Goal: Use online tool/utility

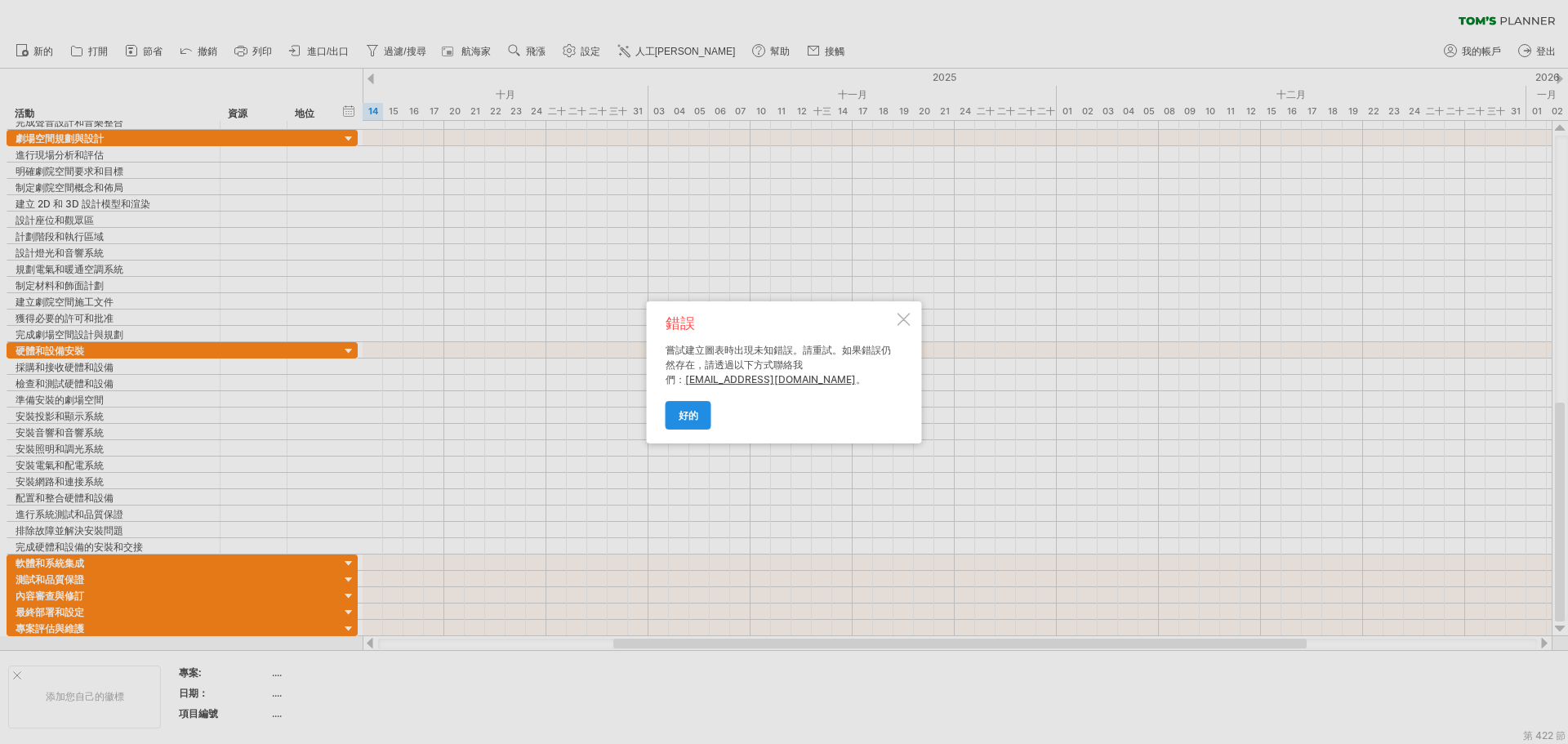
click at [689, 418] on font "好的" at bounding box center [688, 415] width 20 height 12
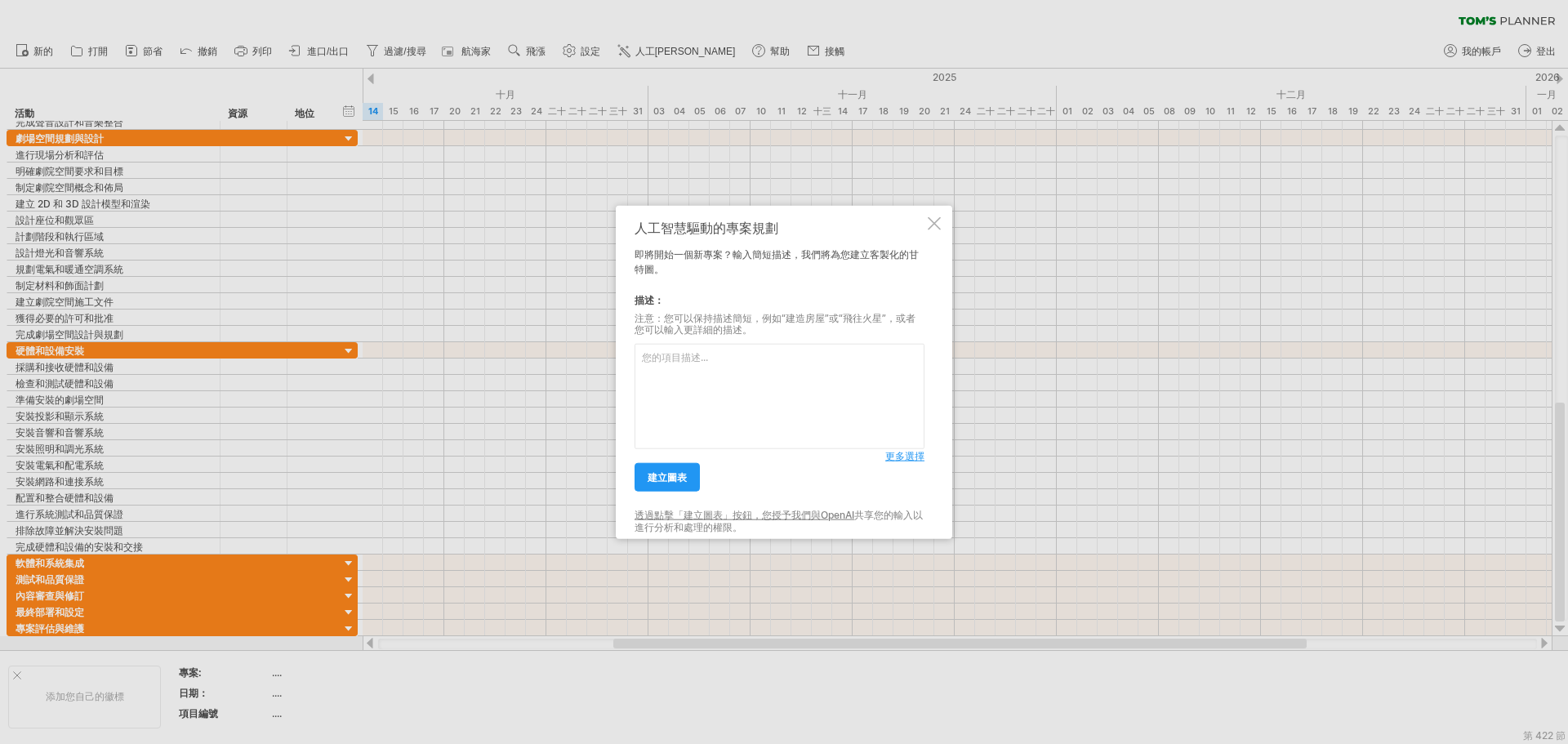
click at [936, 221] on div at bounding box center [934, 223] width 13 height 13
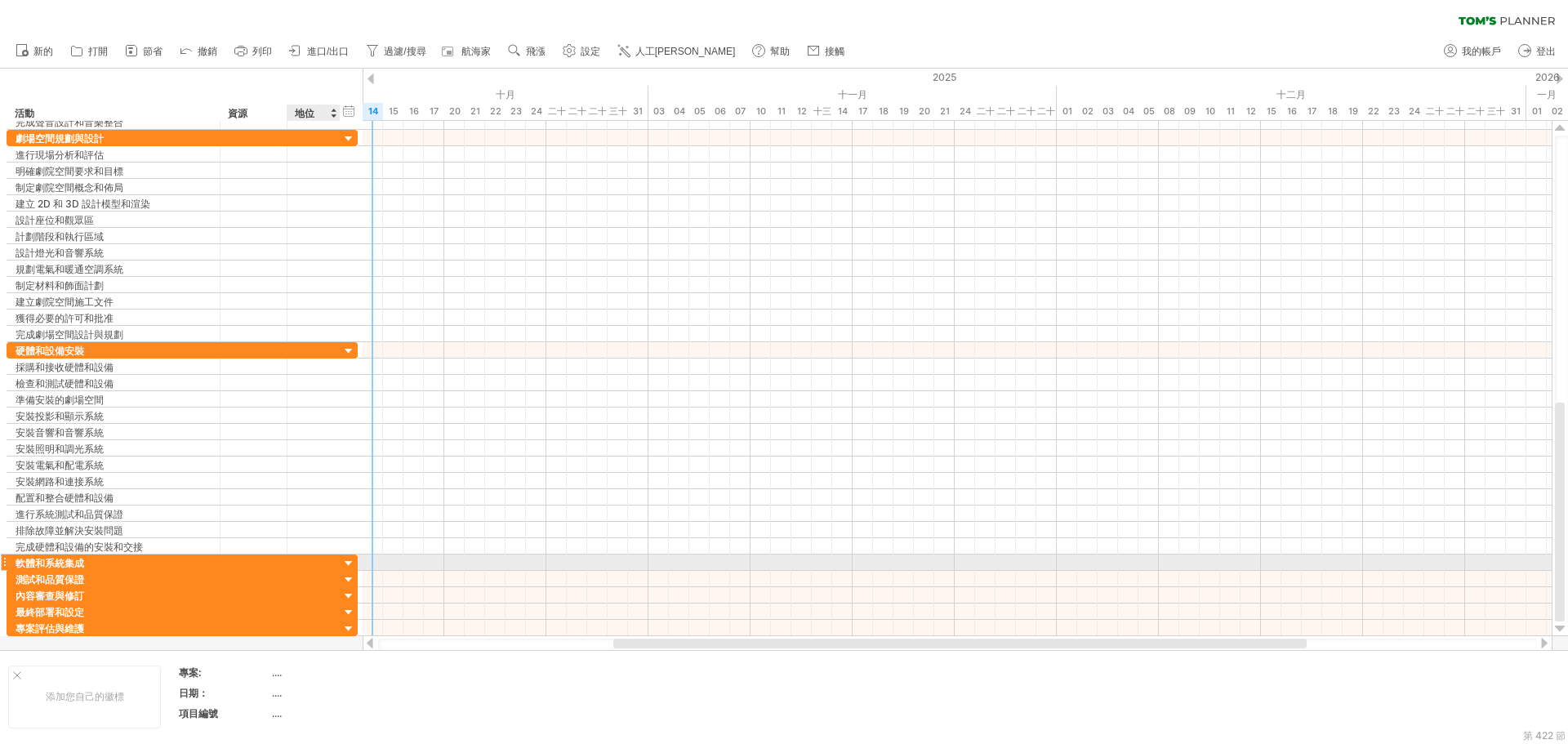
click at [349, 566] on div at bounding box center [349, 563] width 15 height 15
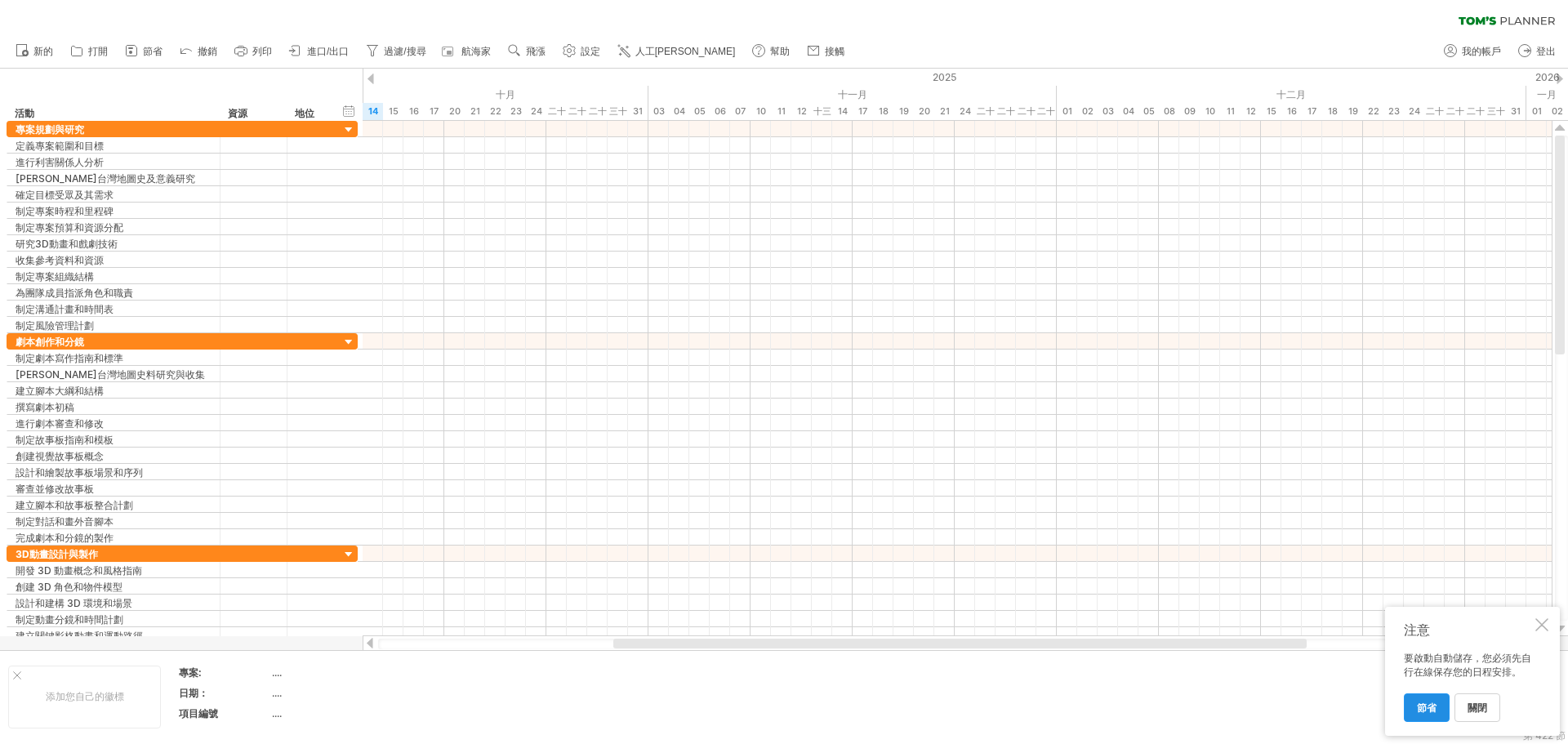
click at [1423, 706] on font "節省" at bounding box center [1427, 708] width 20 height 12
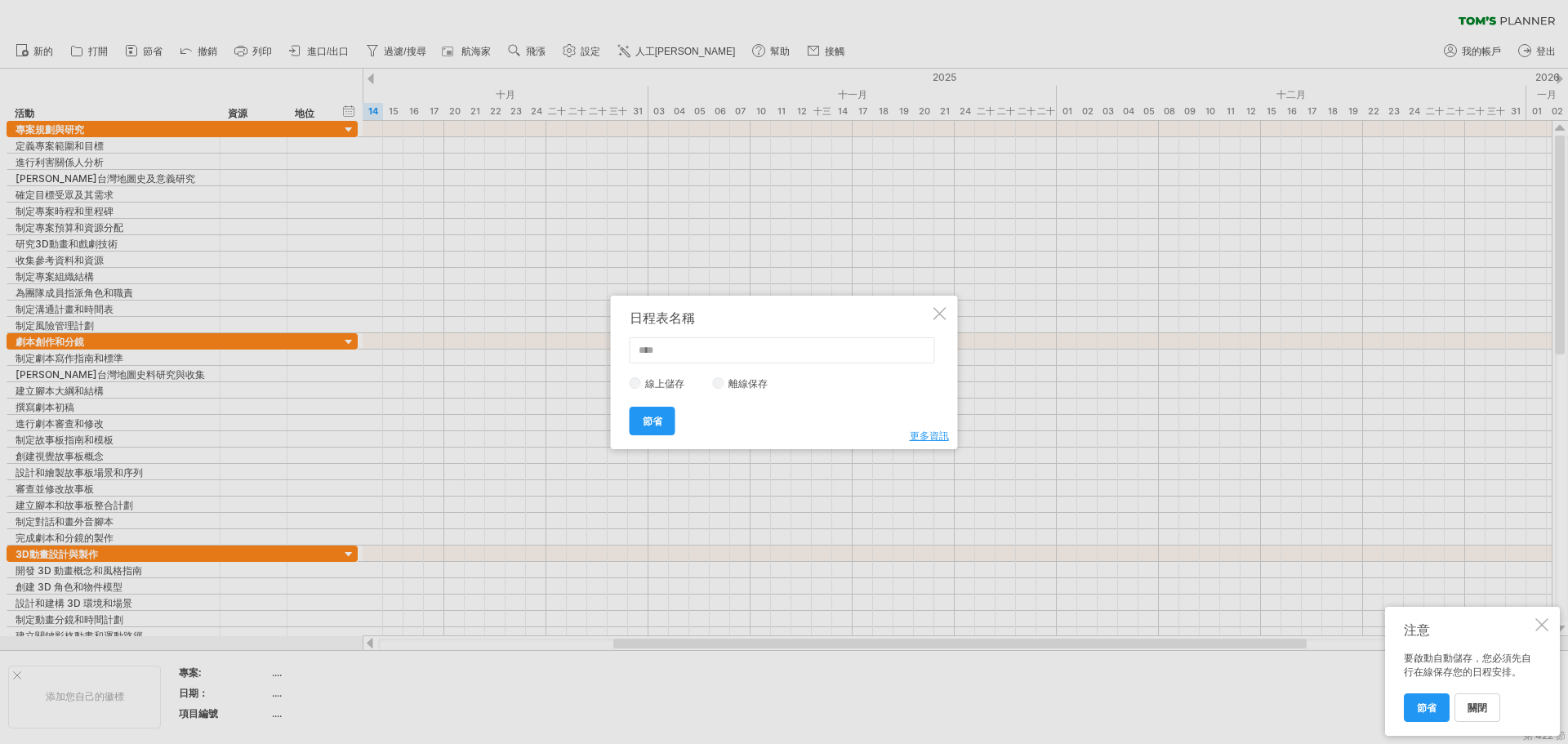
click at [939, 317] on div at bounding box center [939, 313] width 13 height 13
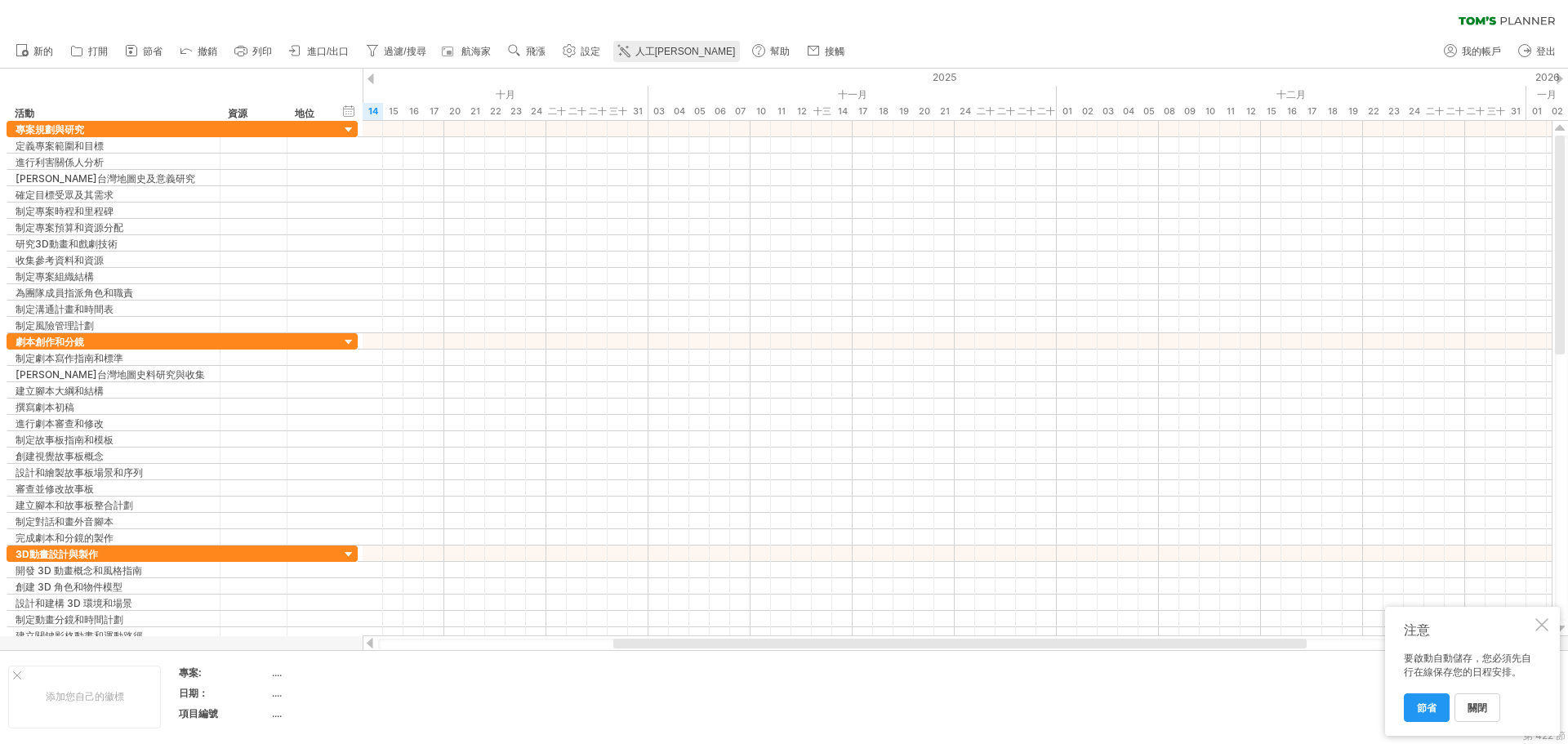
click at [634, 49] on link "人工[PERSON_NAME]" at bounding box center [677, 51] width 128 height 21
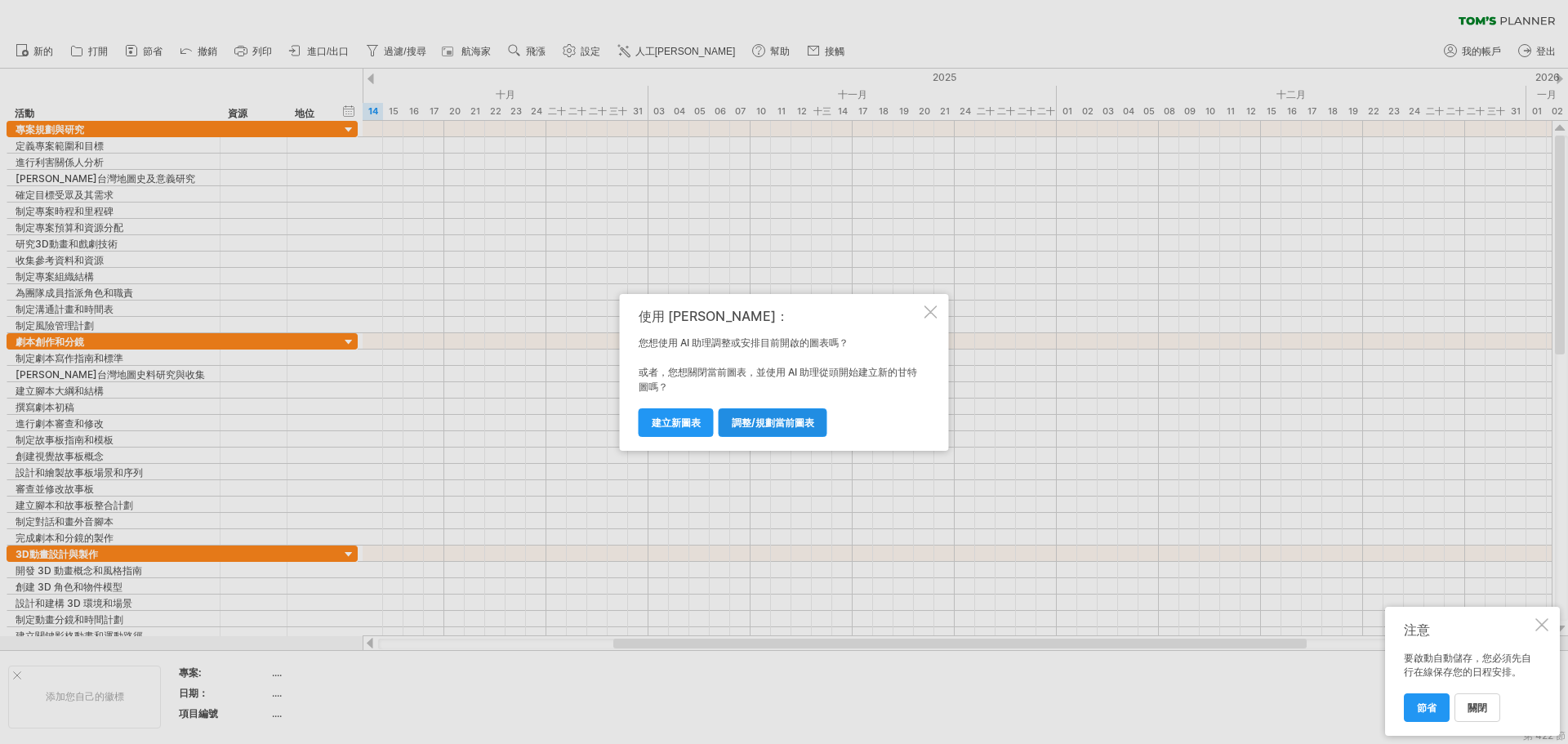
click at [779, 419] on font "調整/規劃當前圖表" at bounding box center [772, 423] width 82 height 12
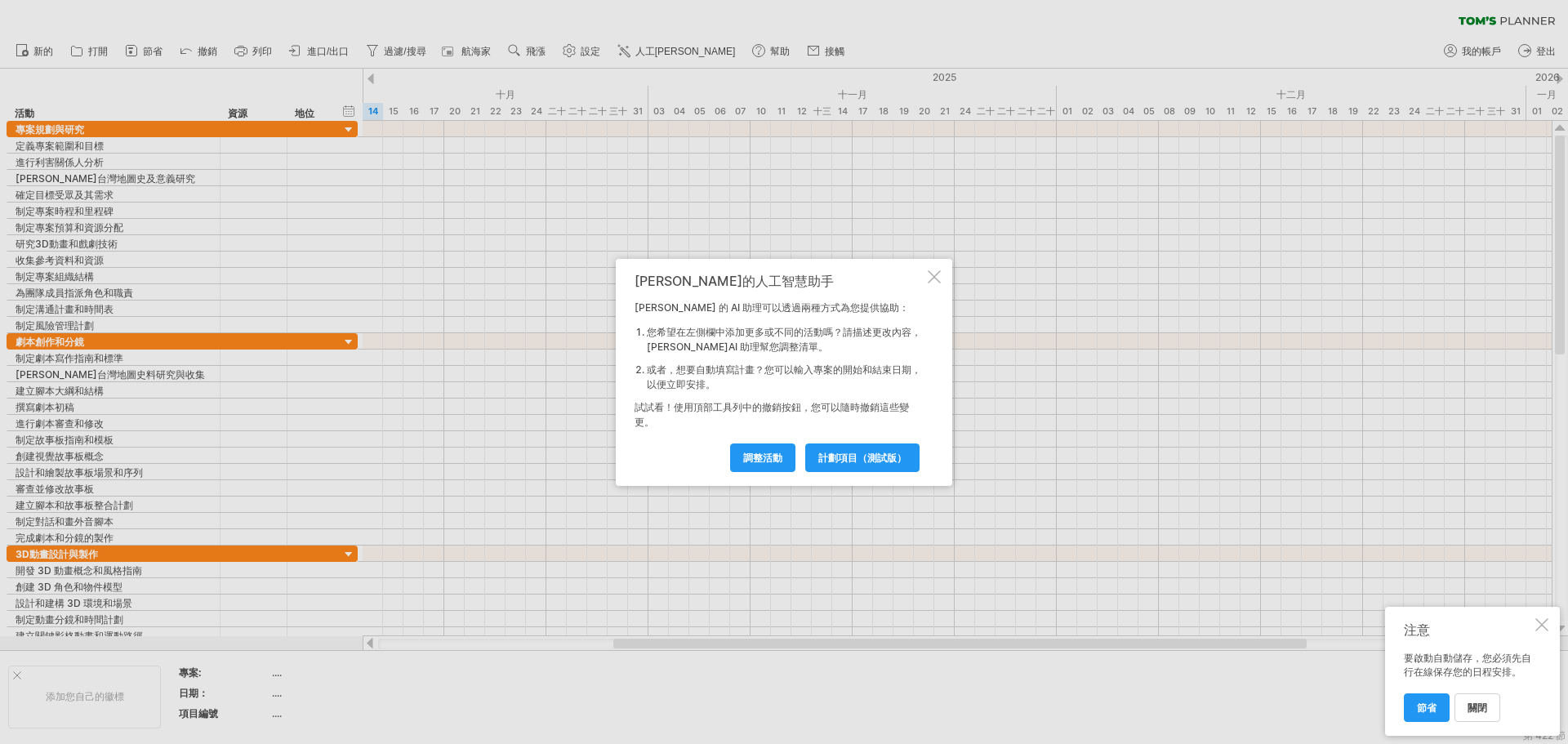
click at [933, 281] on div at bounding box center [934, 277] width 13 height 13
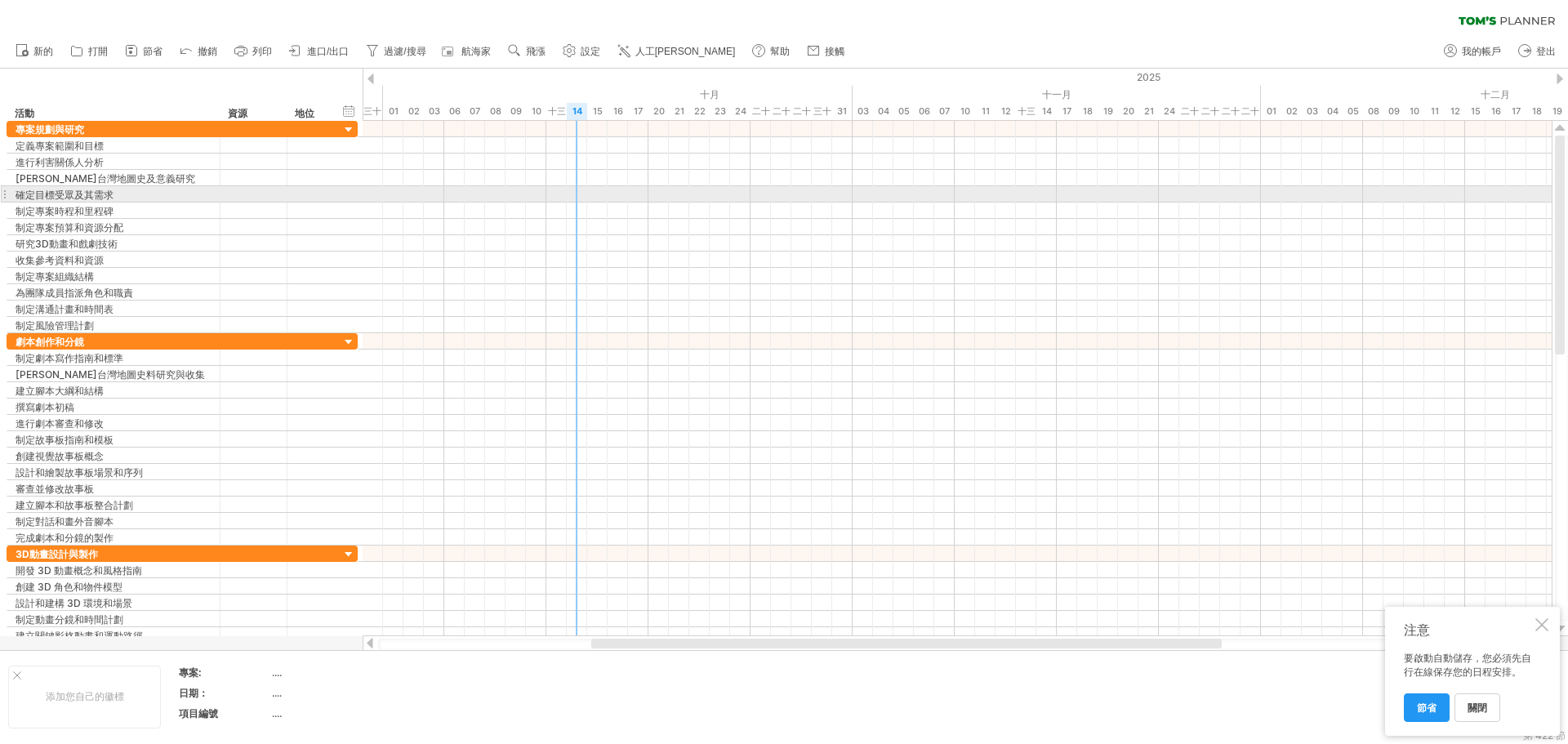
drag, startPoint x: 364, startPoint y: 77, endPoint x: 568, endPoint y: 187, distance: 231.8
click at [568, 187] on div "嘗試造訪 [DOMAIN_NAME] 再次連接... 0% 清除過濾器 新的" at bounding box center [784, 372] width 1568 height 744
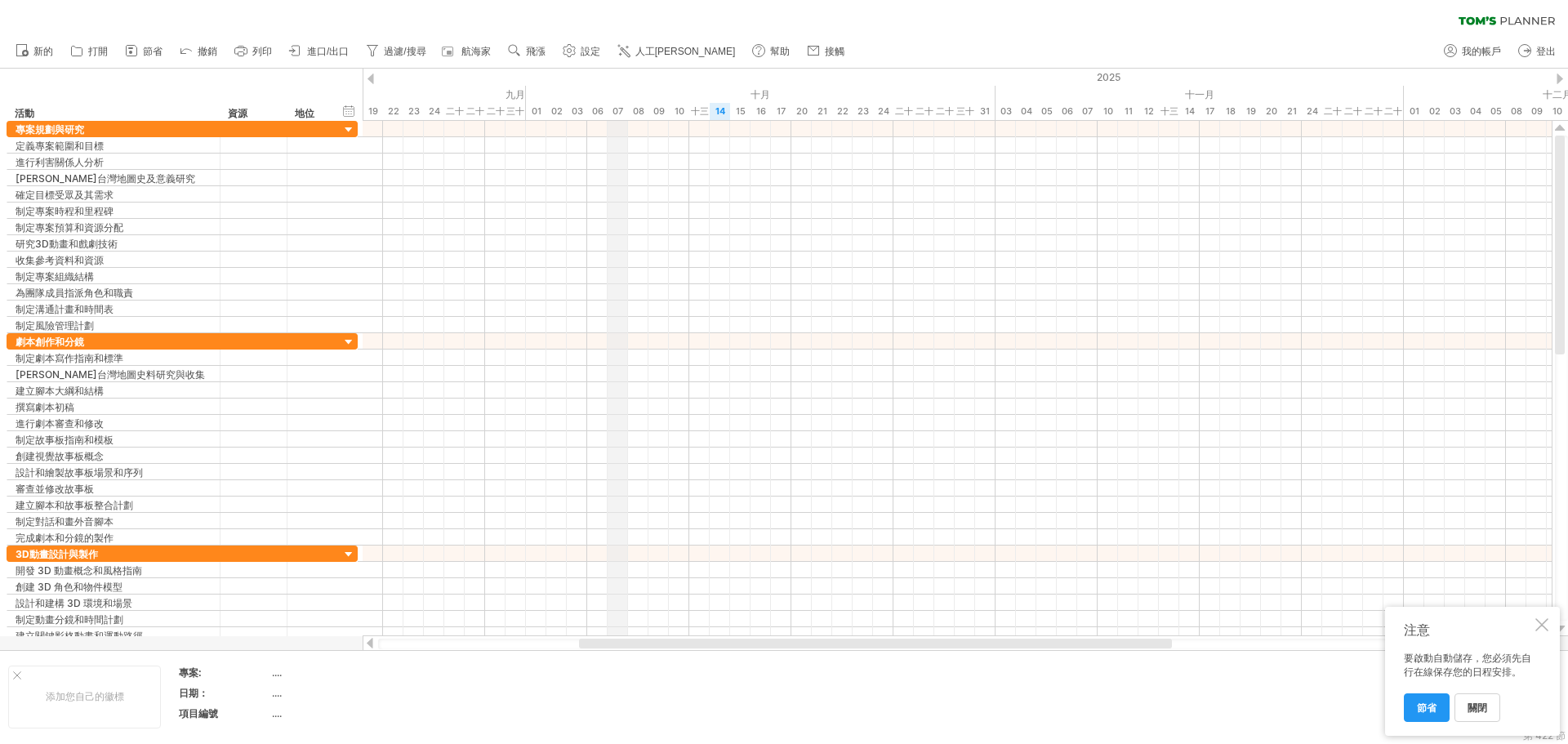
drag, startPoint x: 469, startPoint y: 77, endPoint x: 616, endPoint y: 76, distance: 147.0
click at [616, 76] on div "2025" at bounding box center [506, 76] width 2736 height 17
click at [529, 82] on div "2025" at bounding box center [506, 76] width 2736 height 17
click at [536, 86] on div "十月" at bounding box center [760, 94] width 469 height 17
